Goal: Find specific page/section: Find specific page/section

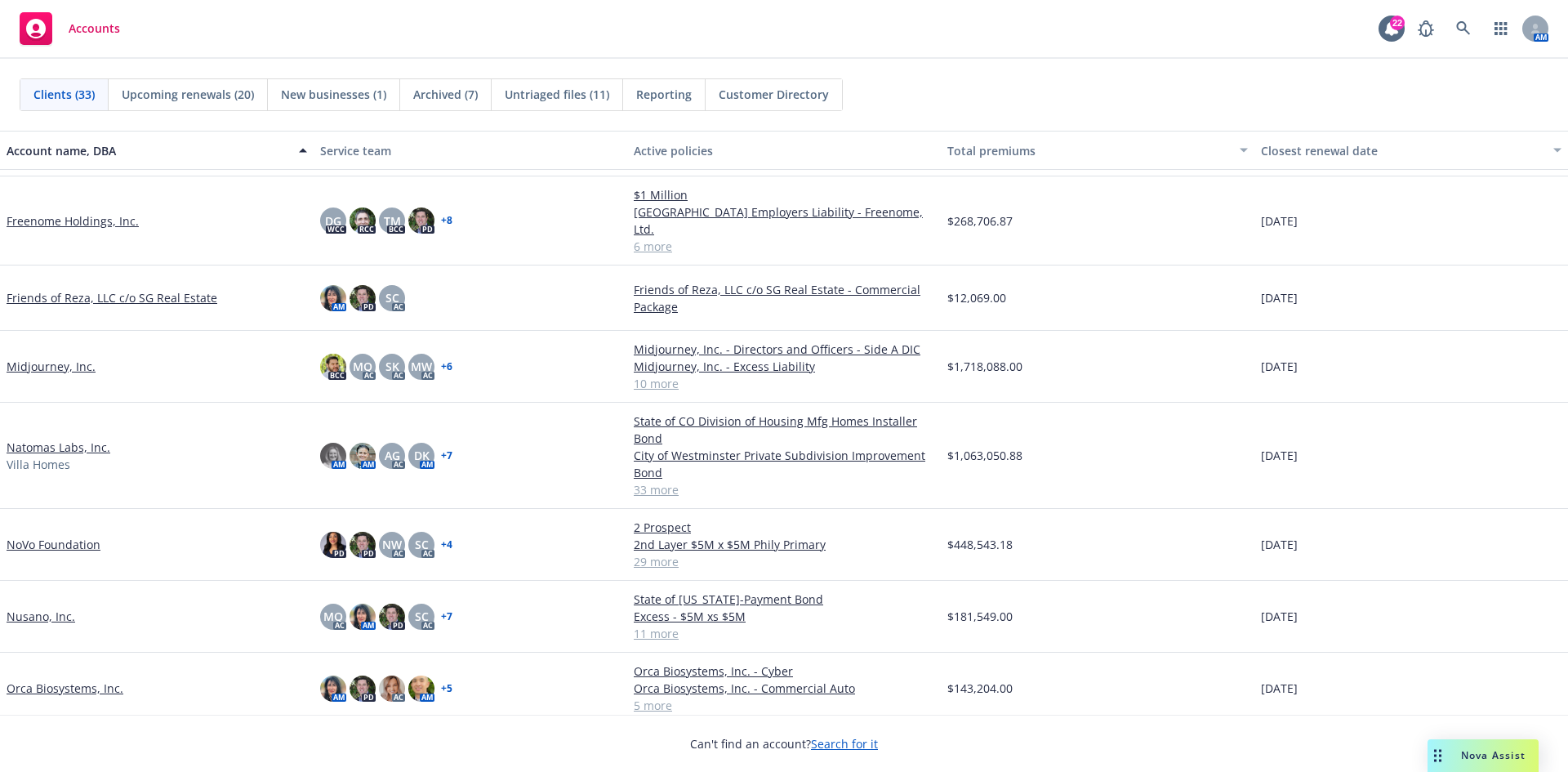
scroll to position [817, 0]
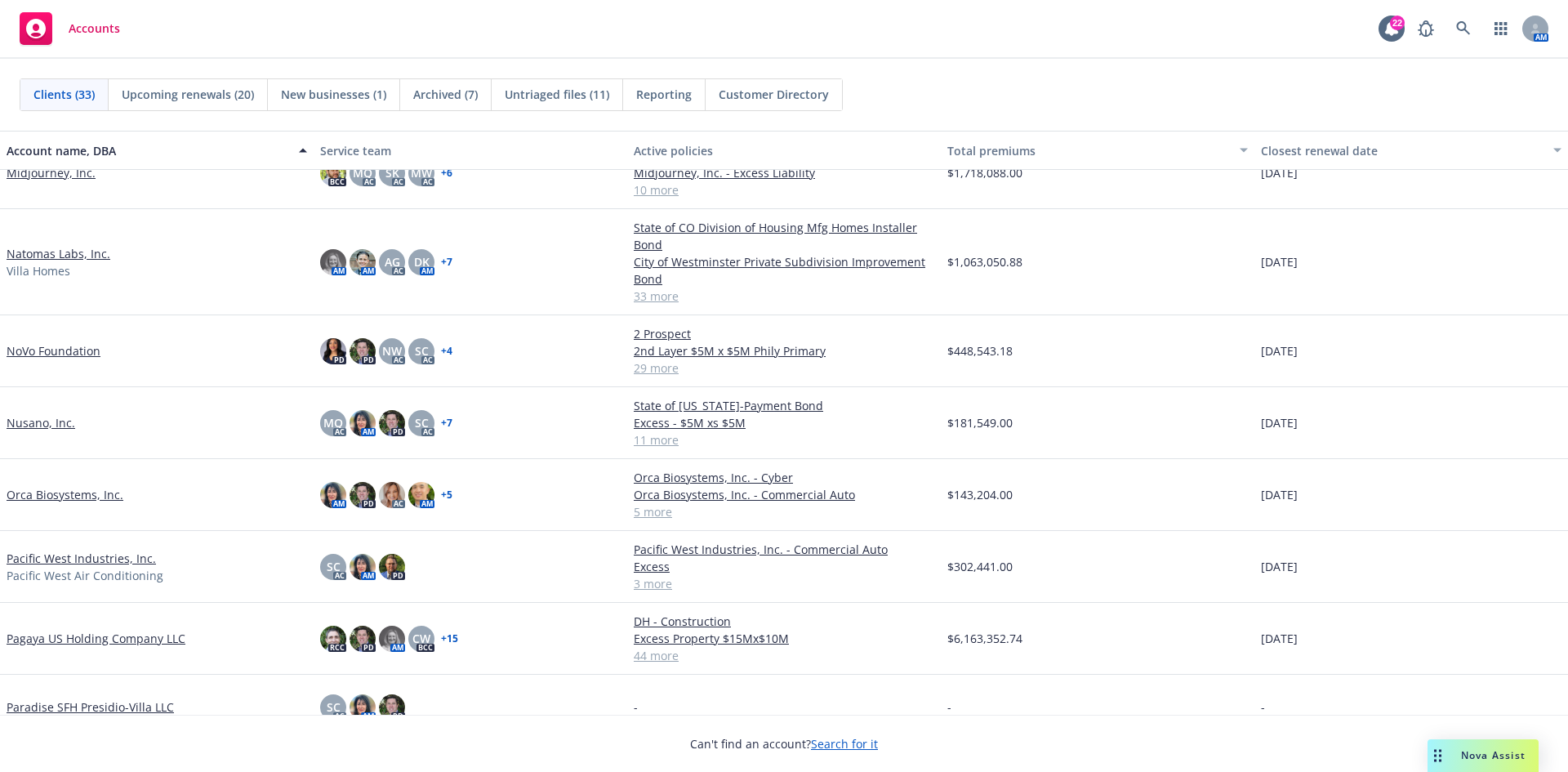
click at [44, 252] on link "Natomas Labs, Inc." at bounding box center [58, 253] width 104 height 17
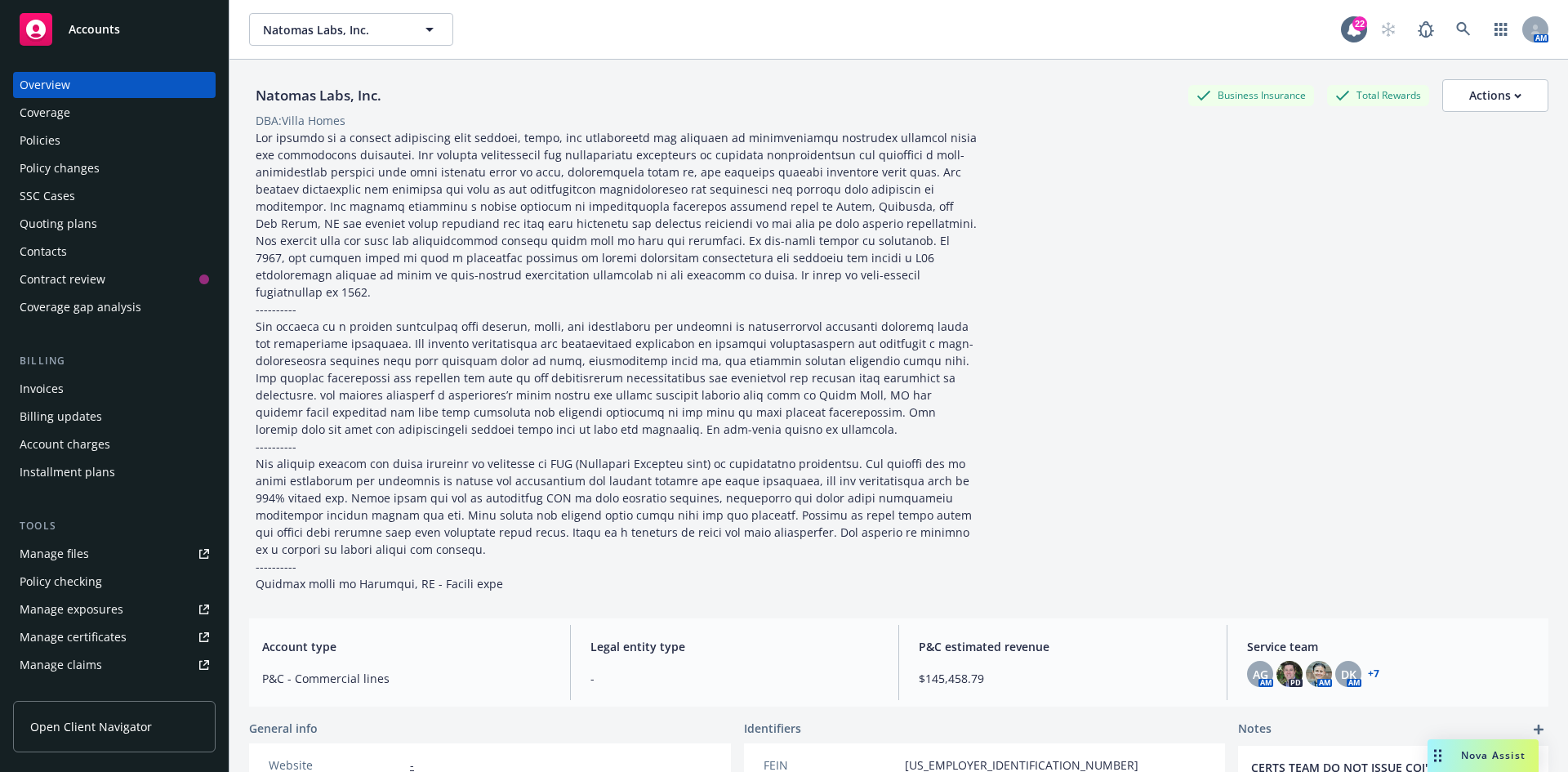
click at [71, 138] on div "Policies" at bounding box center [114, 141] width 189 height 26
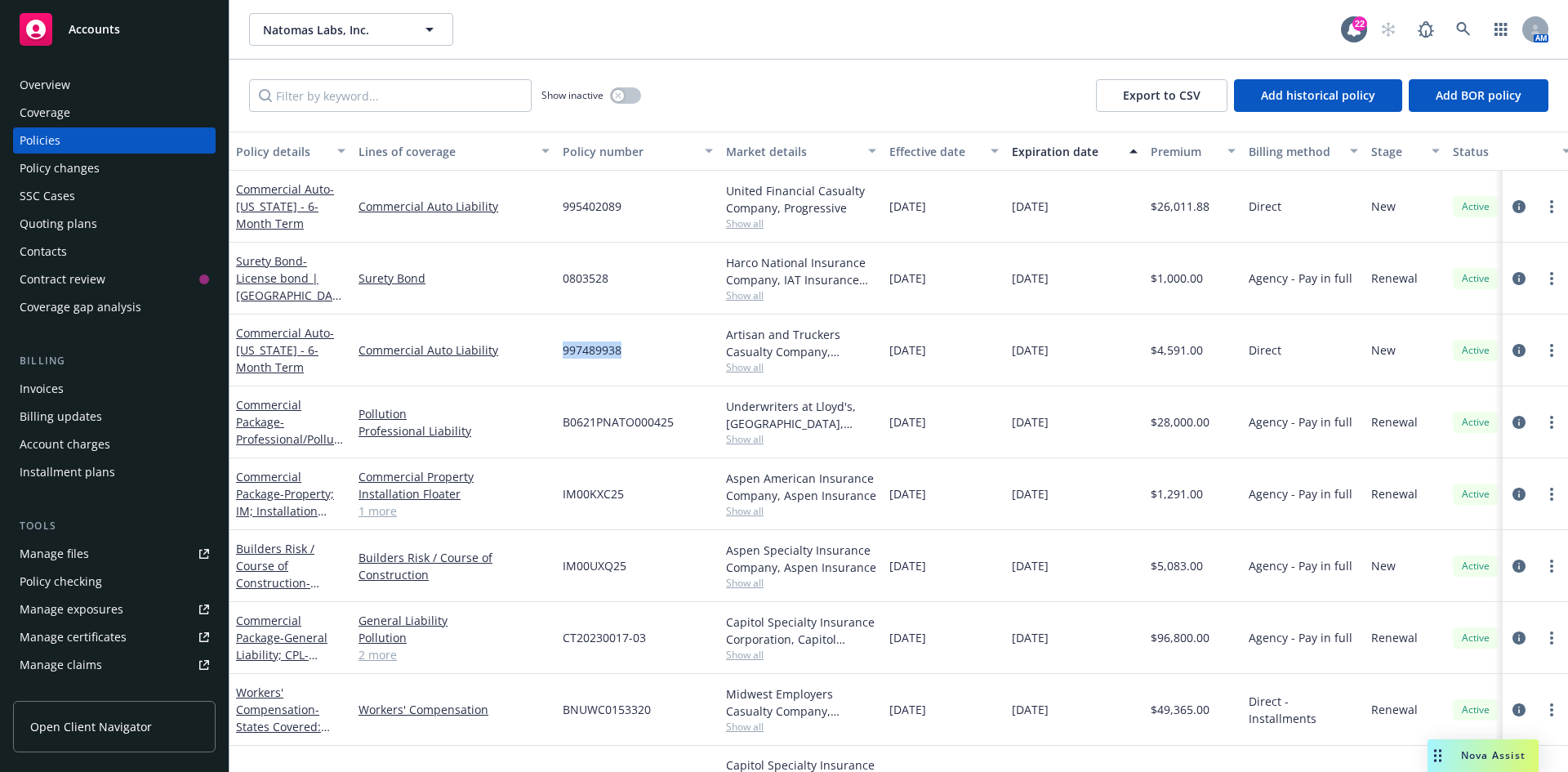
drag, startPoint x: 563, startPoint y: 355, endPoint x: 621, endPoint y: 355, distance: 58.0
click at [621, 355] on span "997489938" at bounding box center [592, 350] width 59 height 17
copy span "997489938"
